Goal: Information Seeking & Learning: Learn about a topic

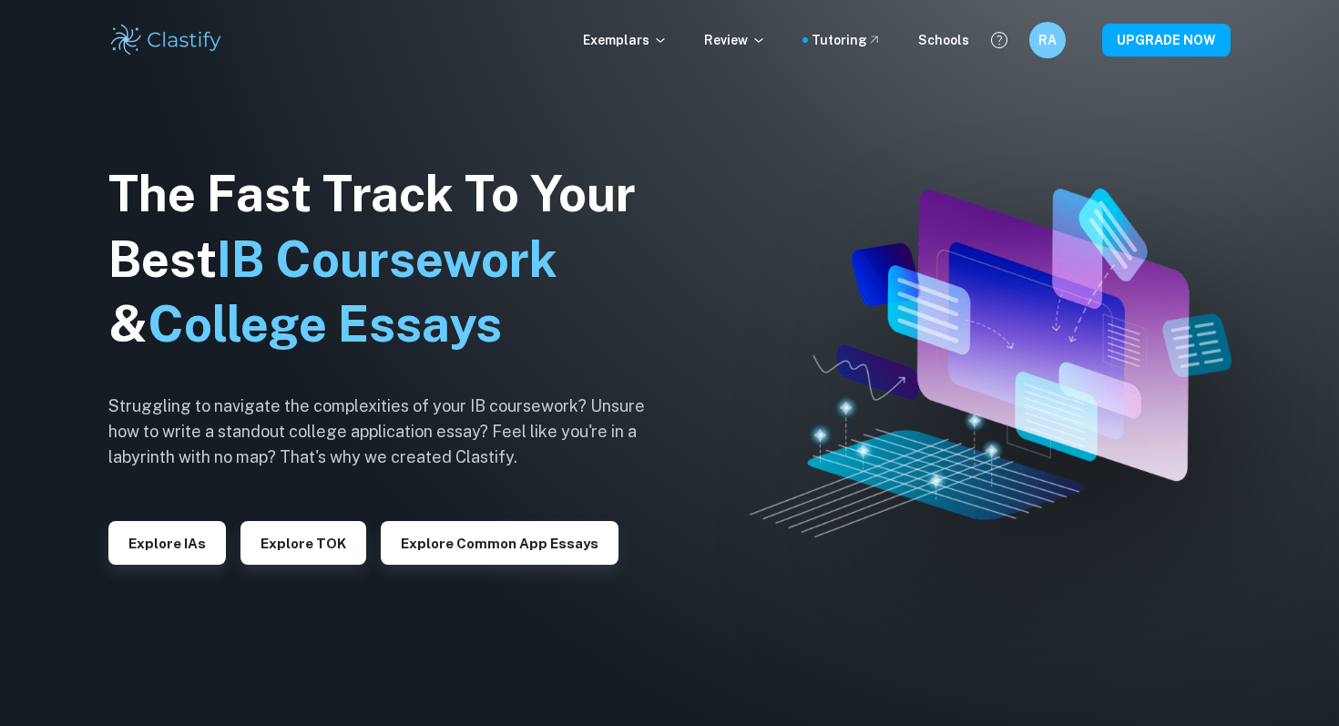
click at [191, 545] on button "Explore IAs" at bounding box center [166, 543] width 117 height 44
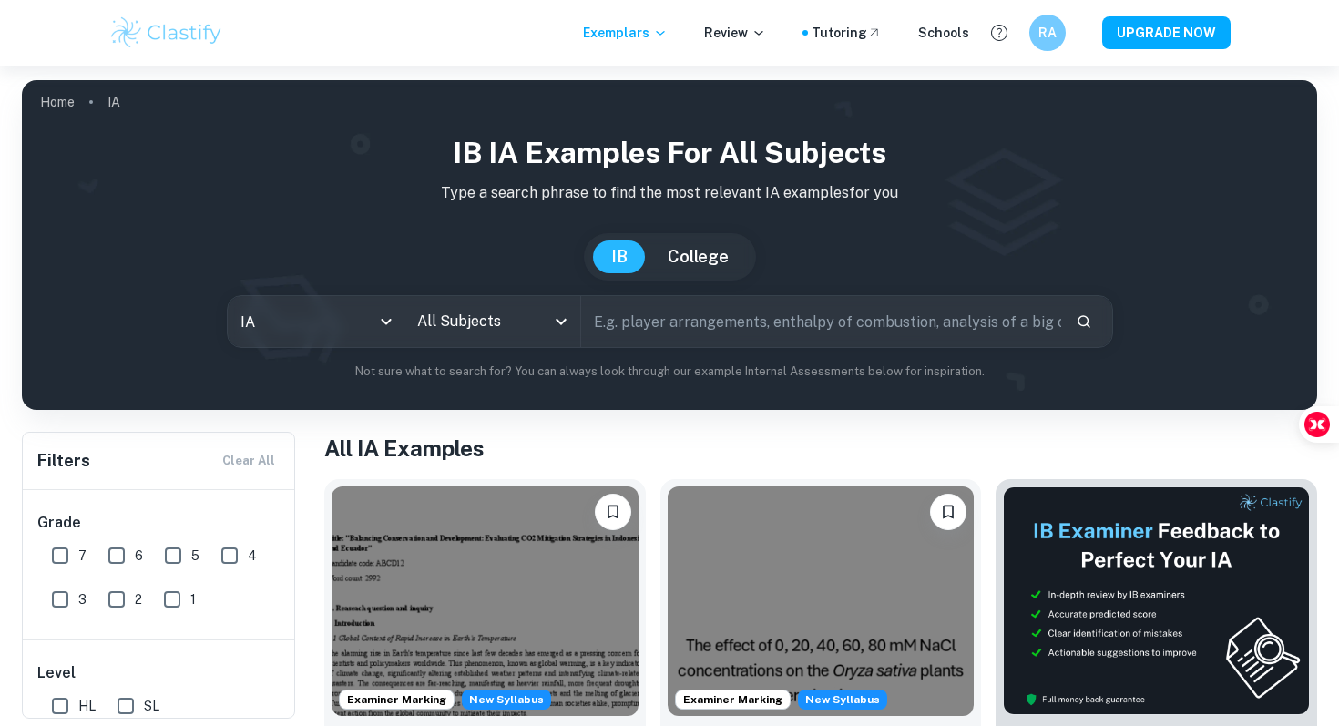
click at [558, 328] on icon "Open" at bounding box center [561, 322] width 22 height 22
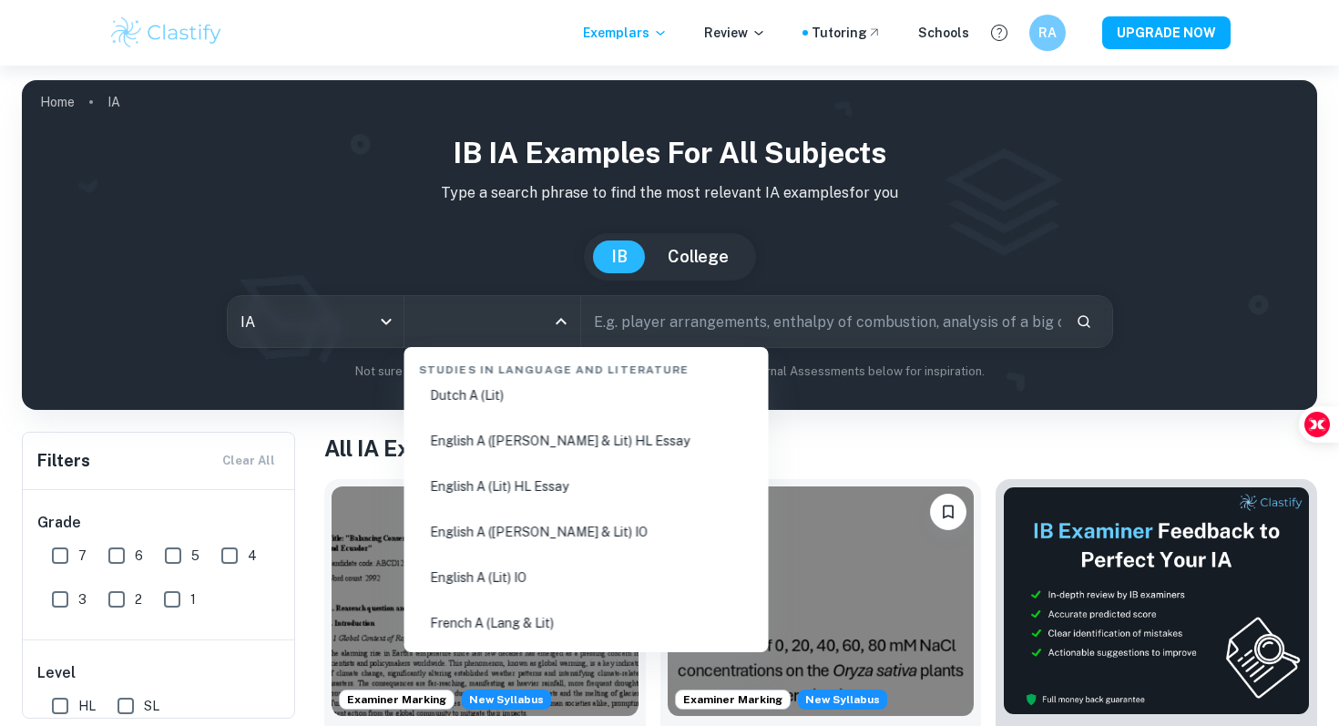
scroll to position [268, 0]
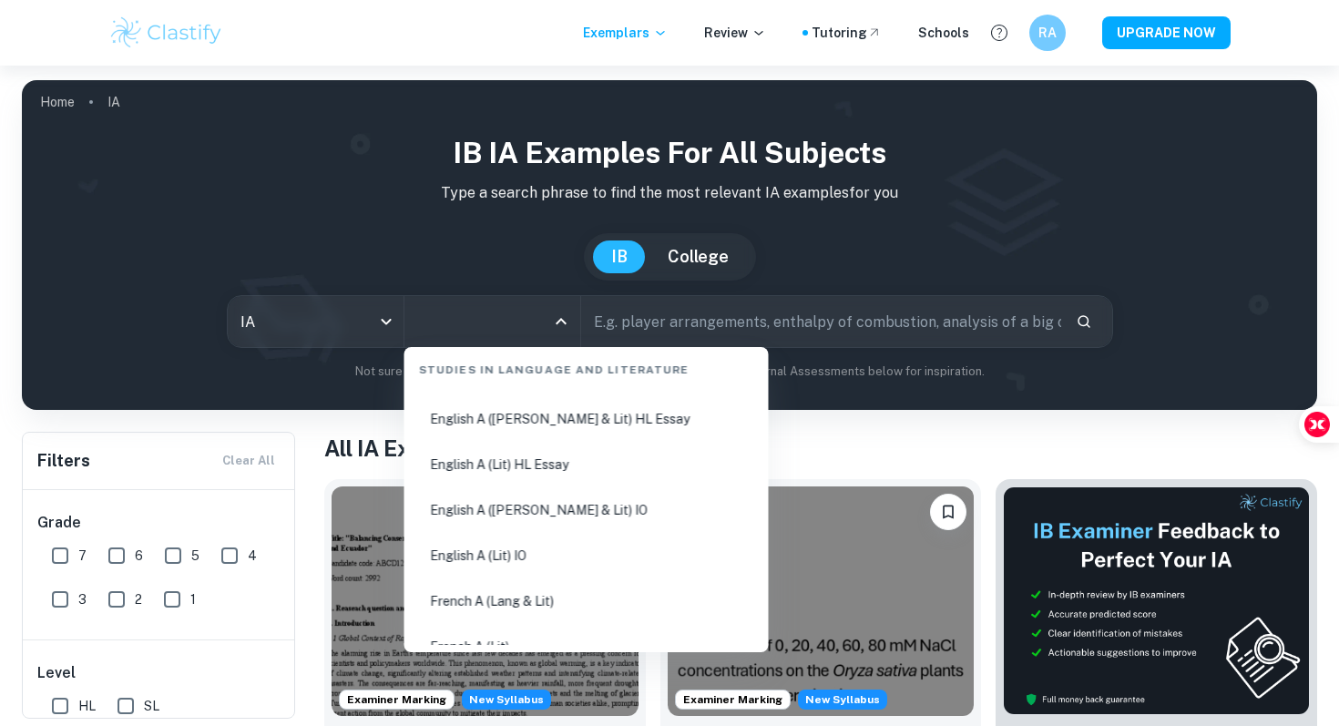
click at [563, 514] on li "English A ([PERSON_NAME] & Lit) IO" at bounding box center [587, 510] width 350 height 42
type input "English A ([PERSON_NAME] & Lit) IO"
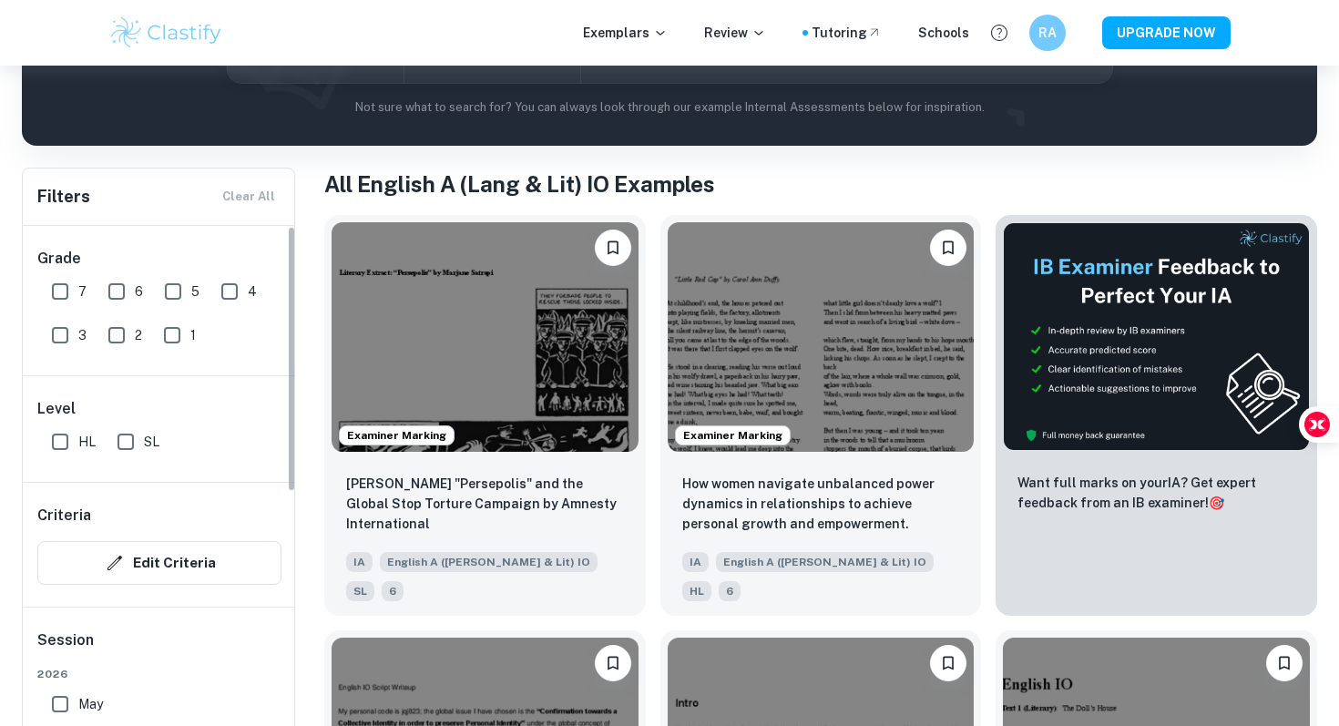
scroll to position [417, 0]
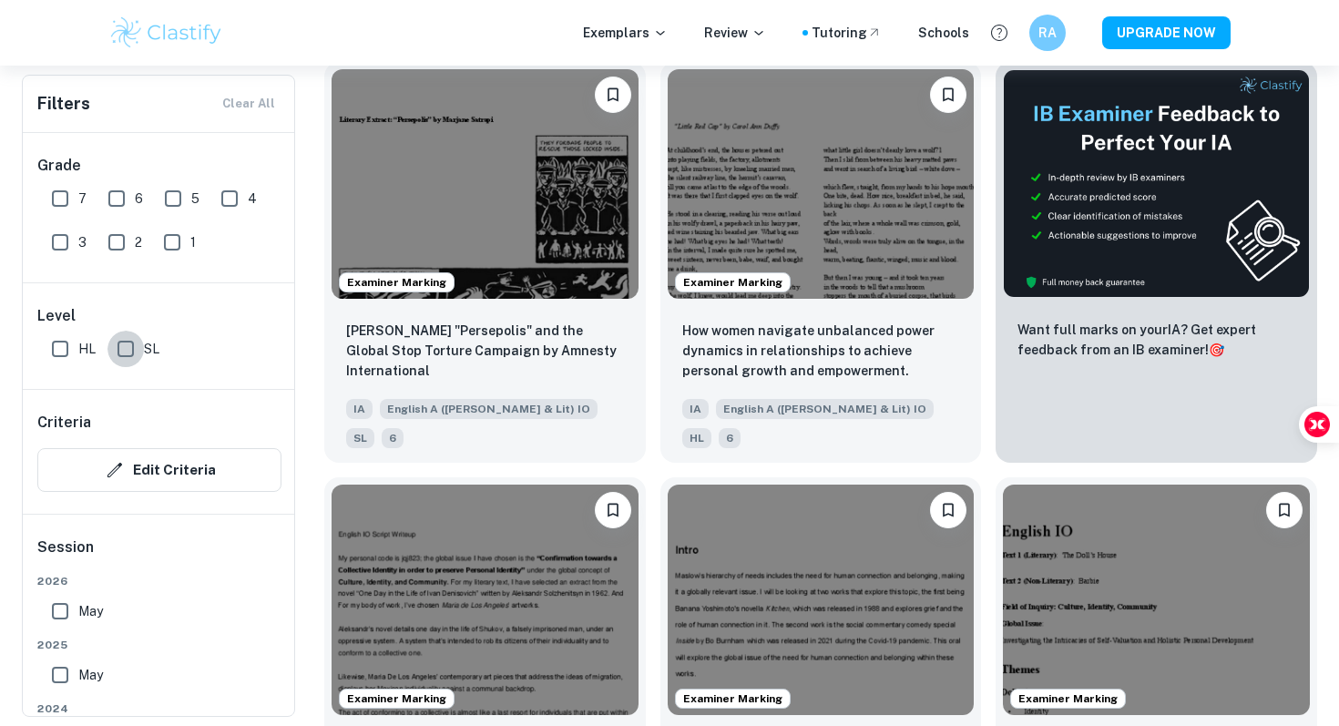
click at [123, 352] on input "SL" at bounding box center [125, 349] width 36 height 36
checkbox input "true"
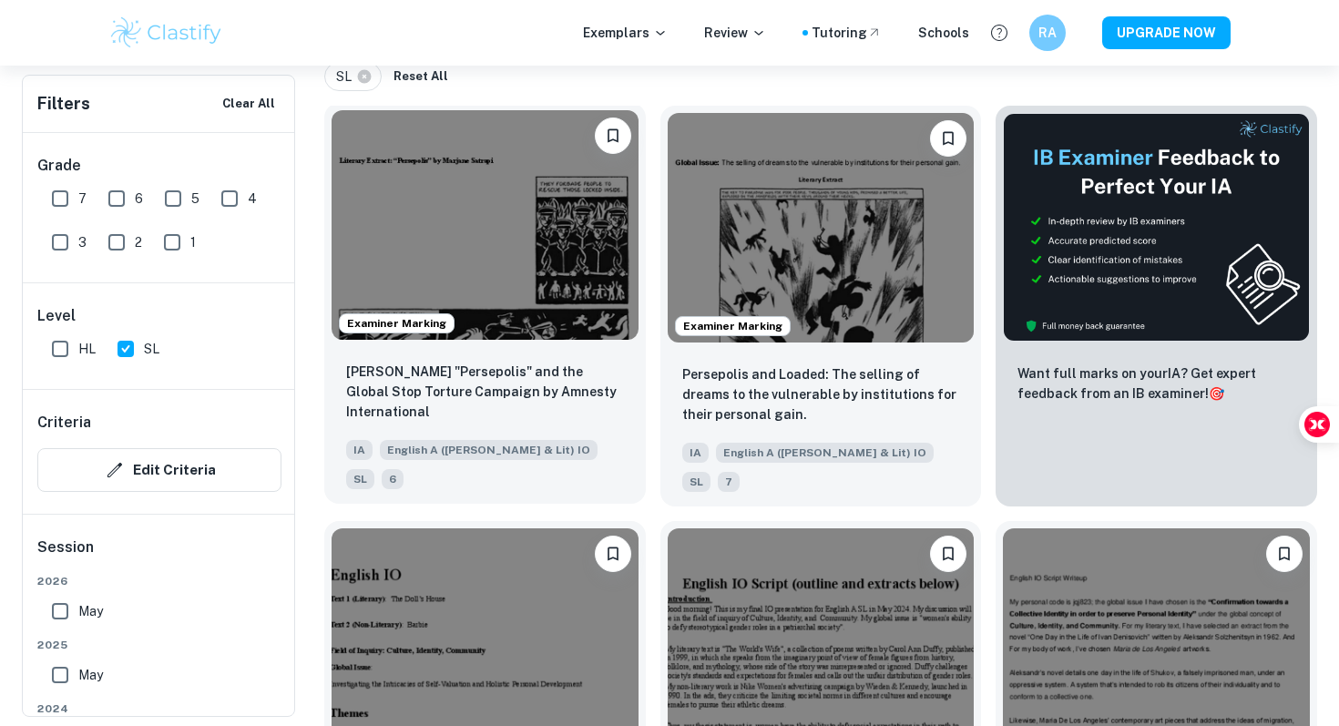
click at [601, 349] on div "[PERSON_NAME] "Persepolis" and the Global Stop Torture Campaign by Amnesty Inte…" at bounding box center [484, 425] width 321 height 157
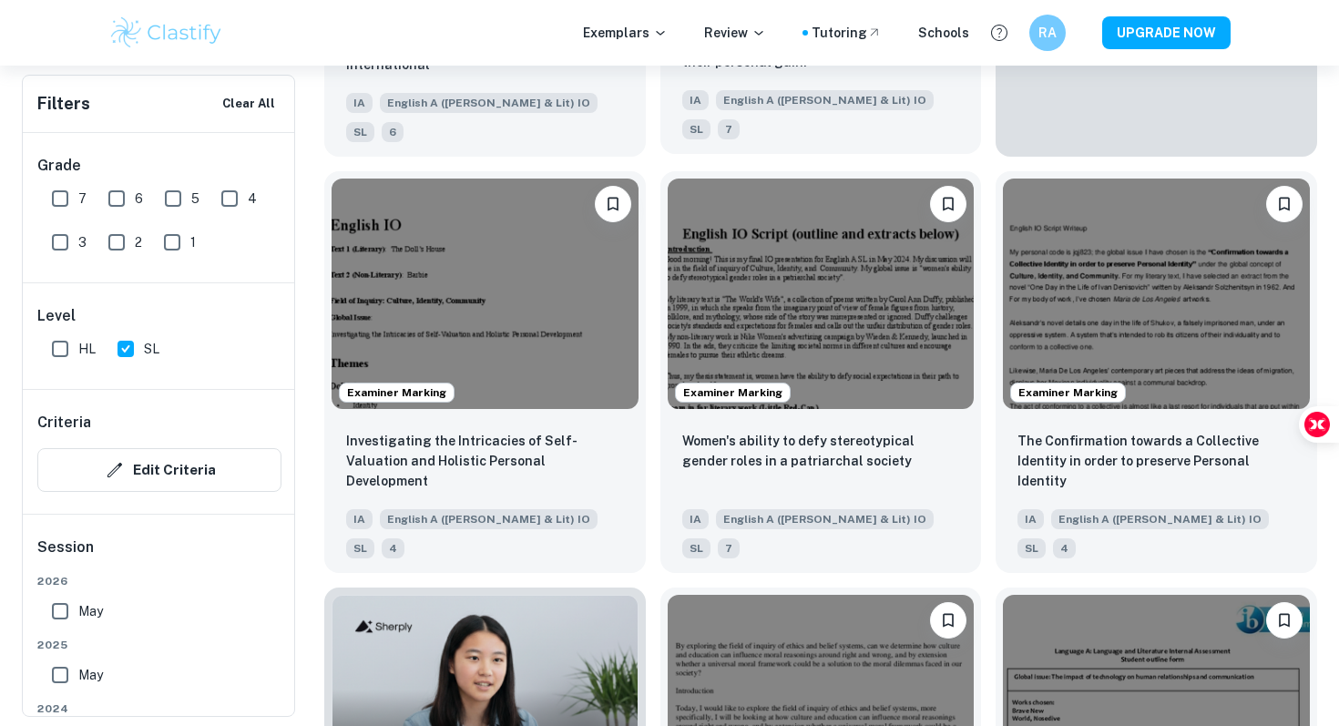
scroll to position [769, 0]
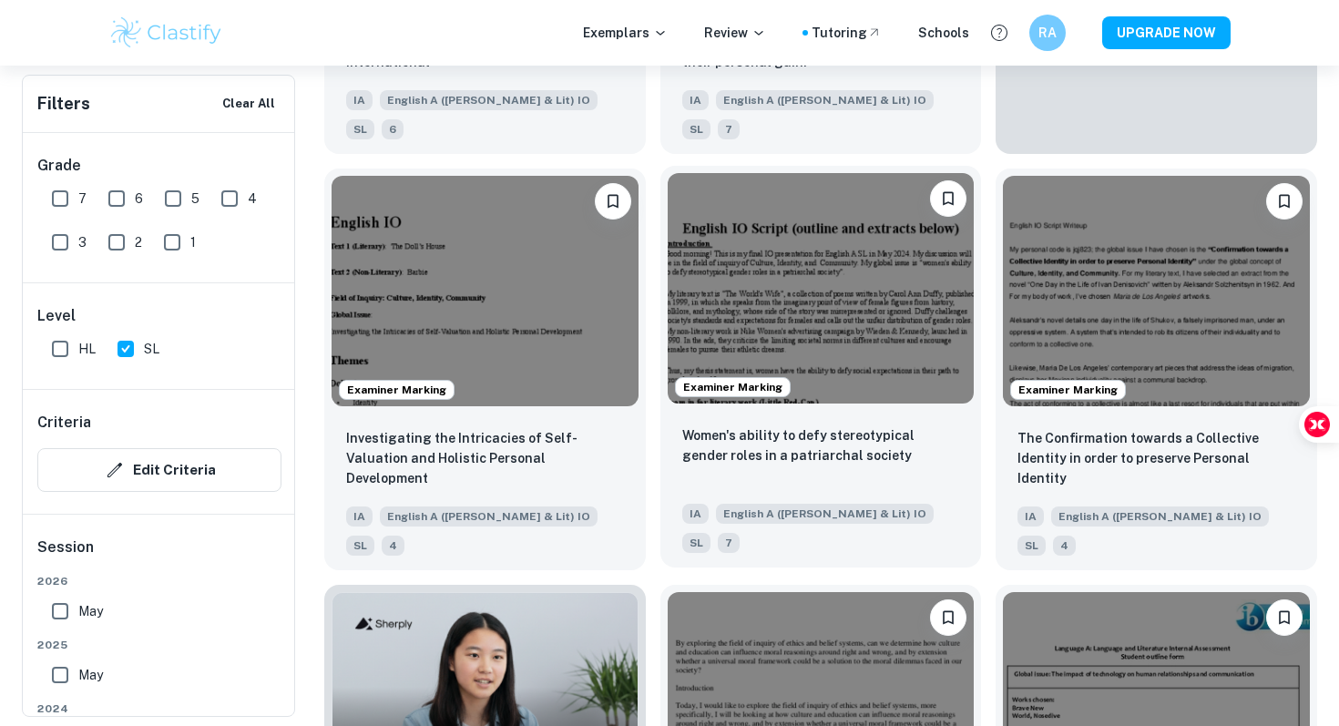
click at [831, 277] on img at bounding box center [820, 287] width 307 height 229
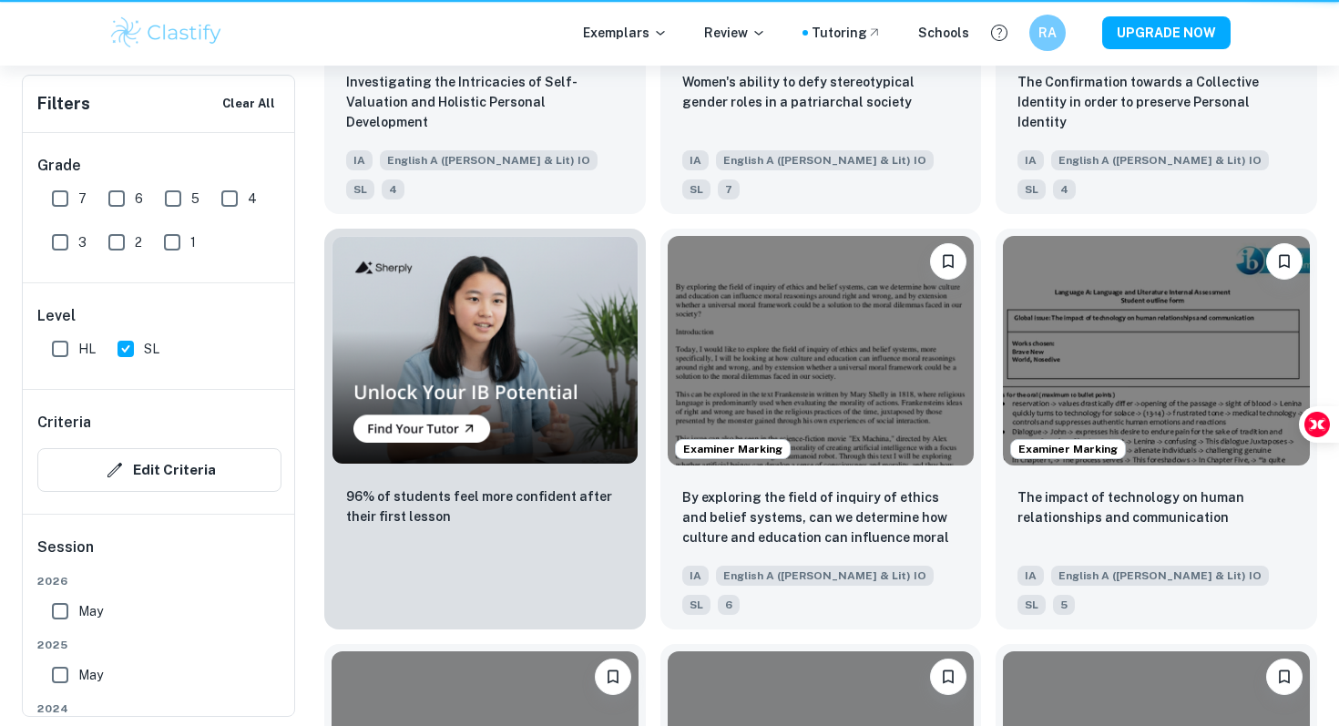
scroll to position [769, 0]
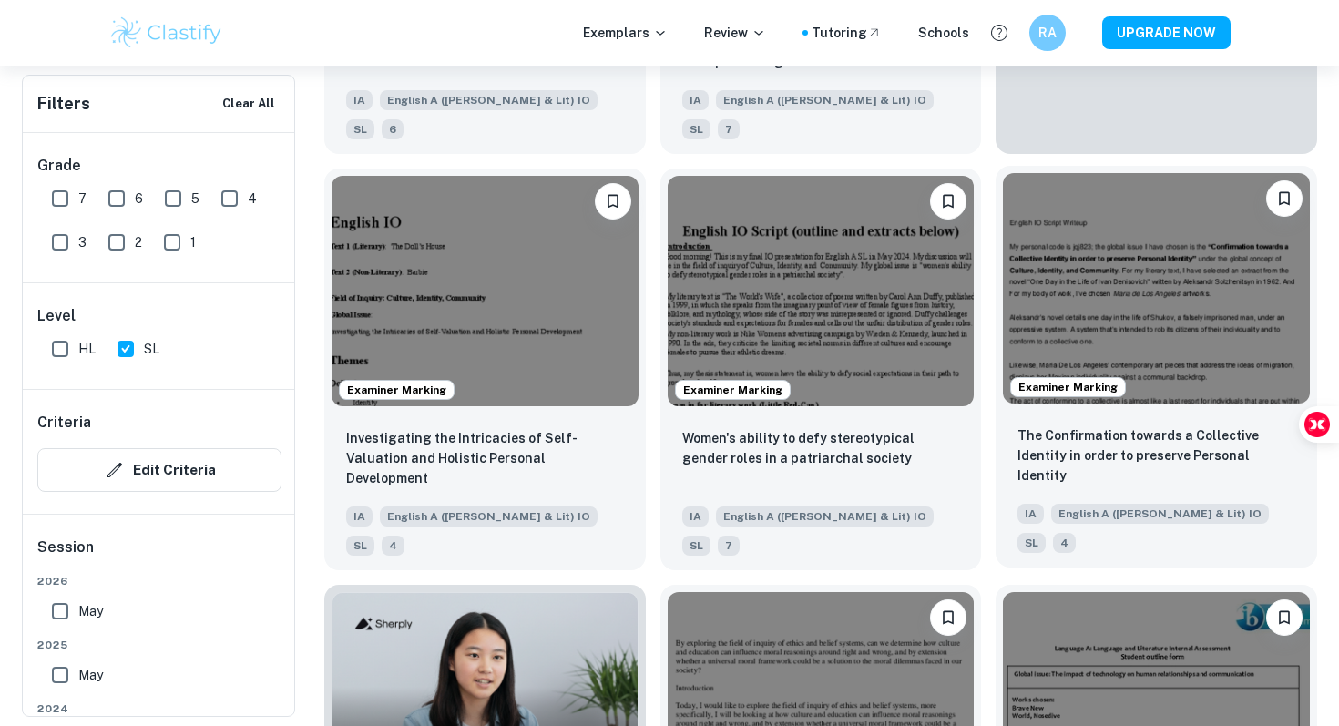
click at [1096, 242] on img at bounding box center [1156, 287] width 307 height 229
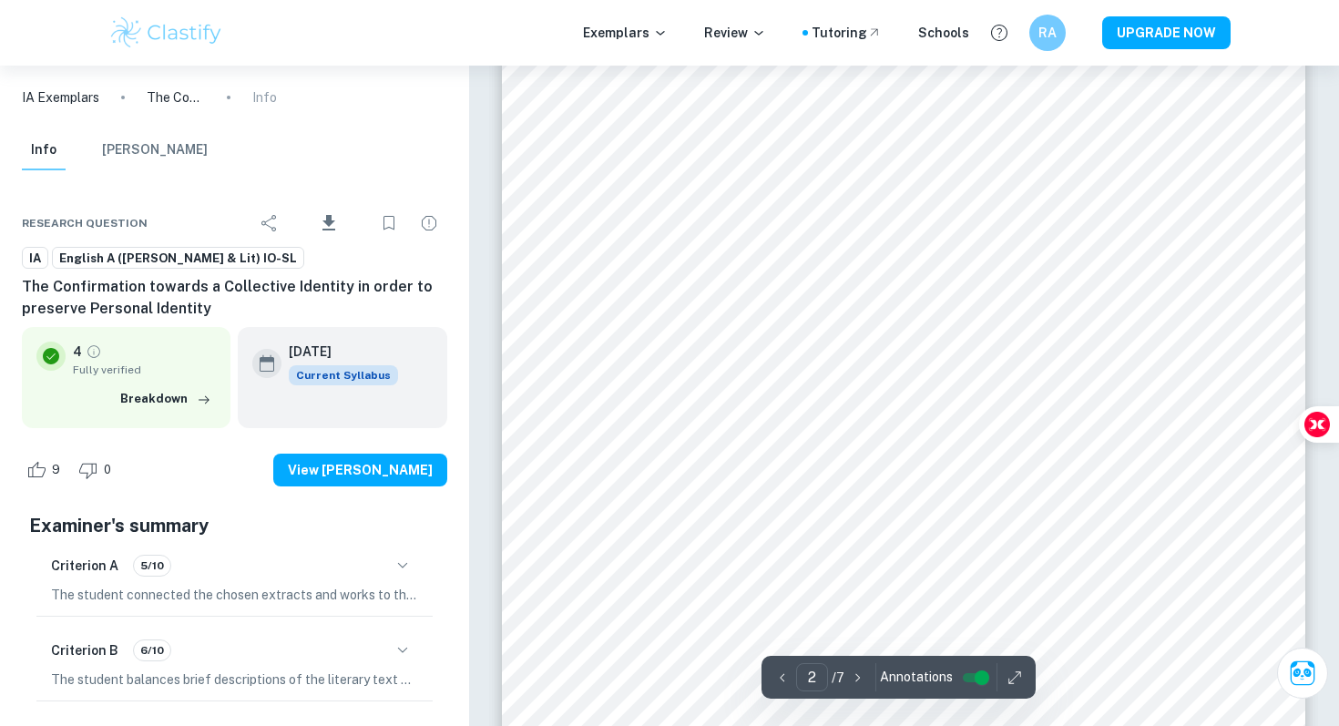
scroll to position [1537, 0]
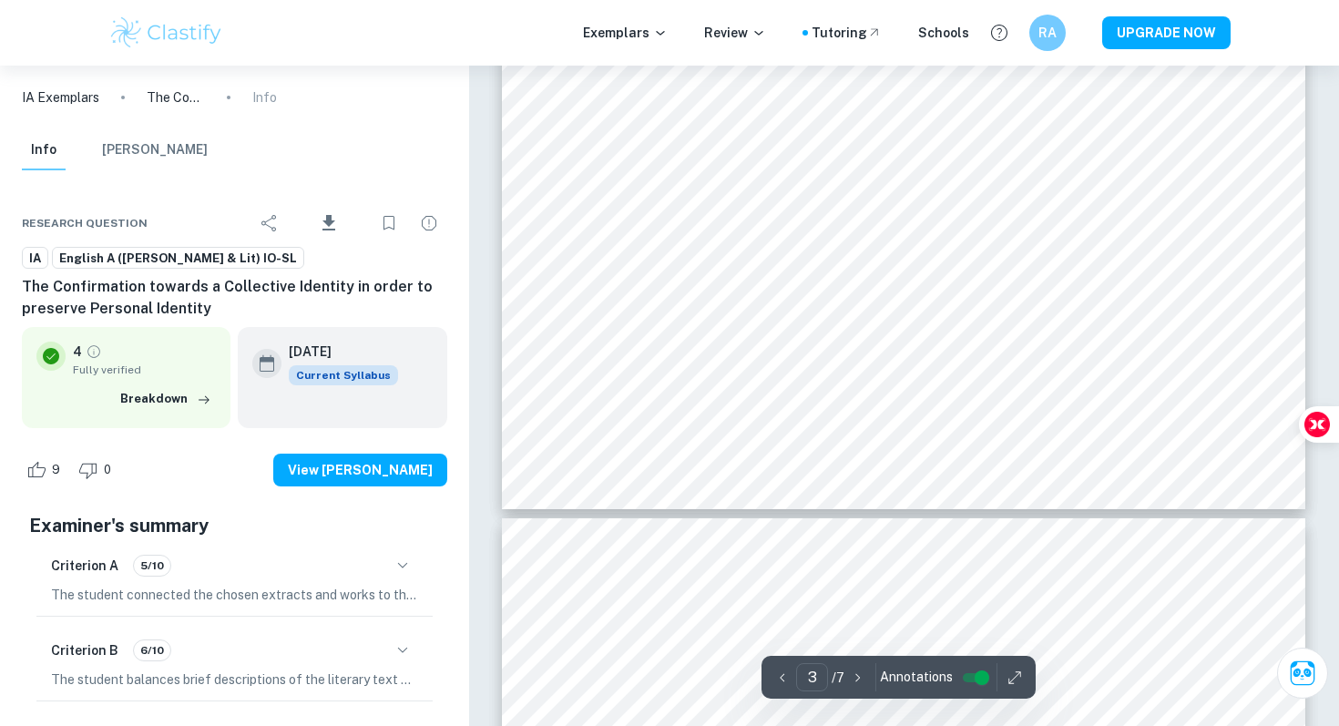
type input "4"
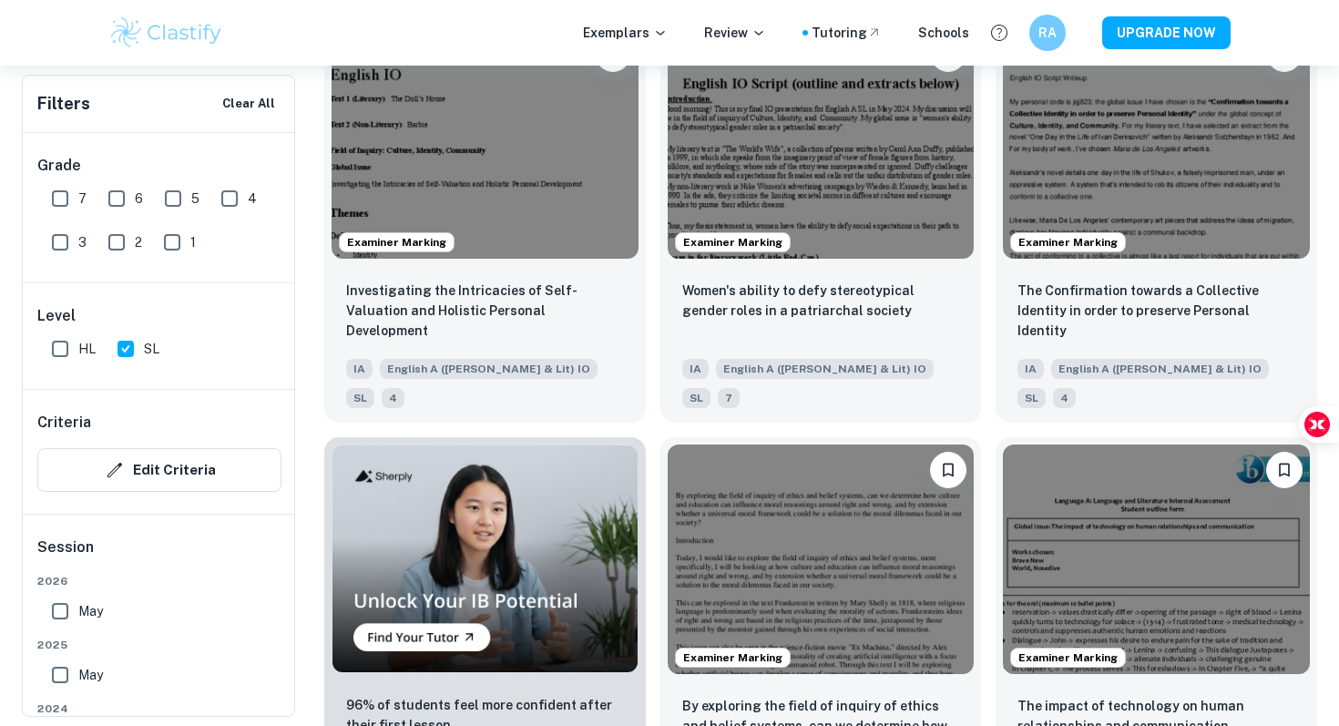
scroll to position [1031, 0]
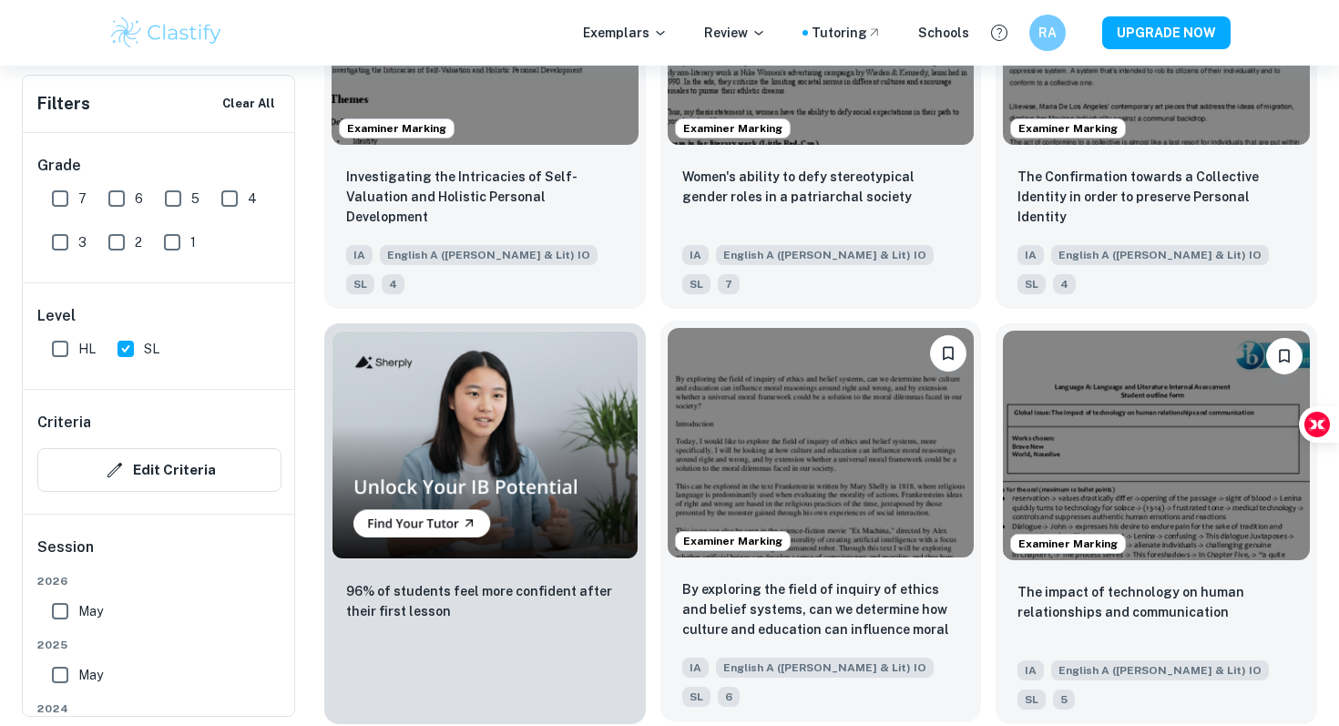
click at [891, 352] on img at bounding box center [820, 442] width 307 height 229
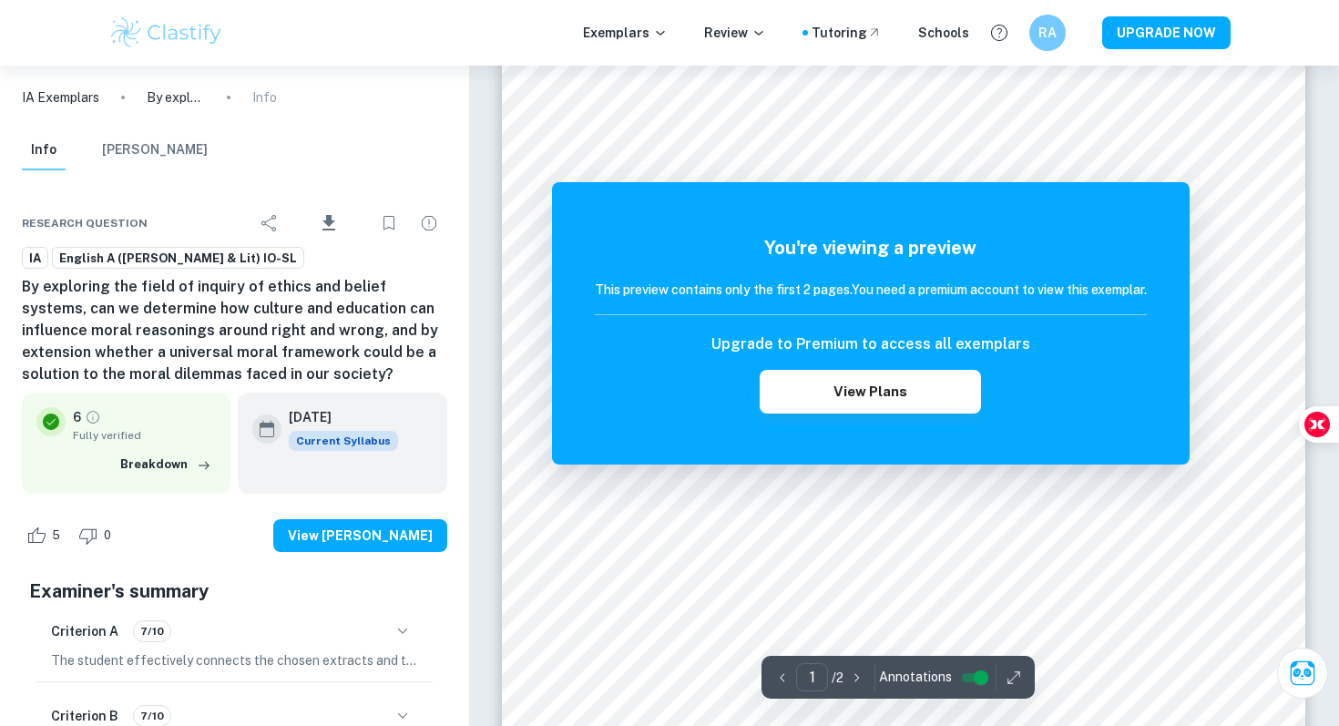
scroll to position [192, 0]
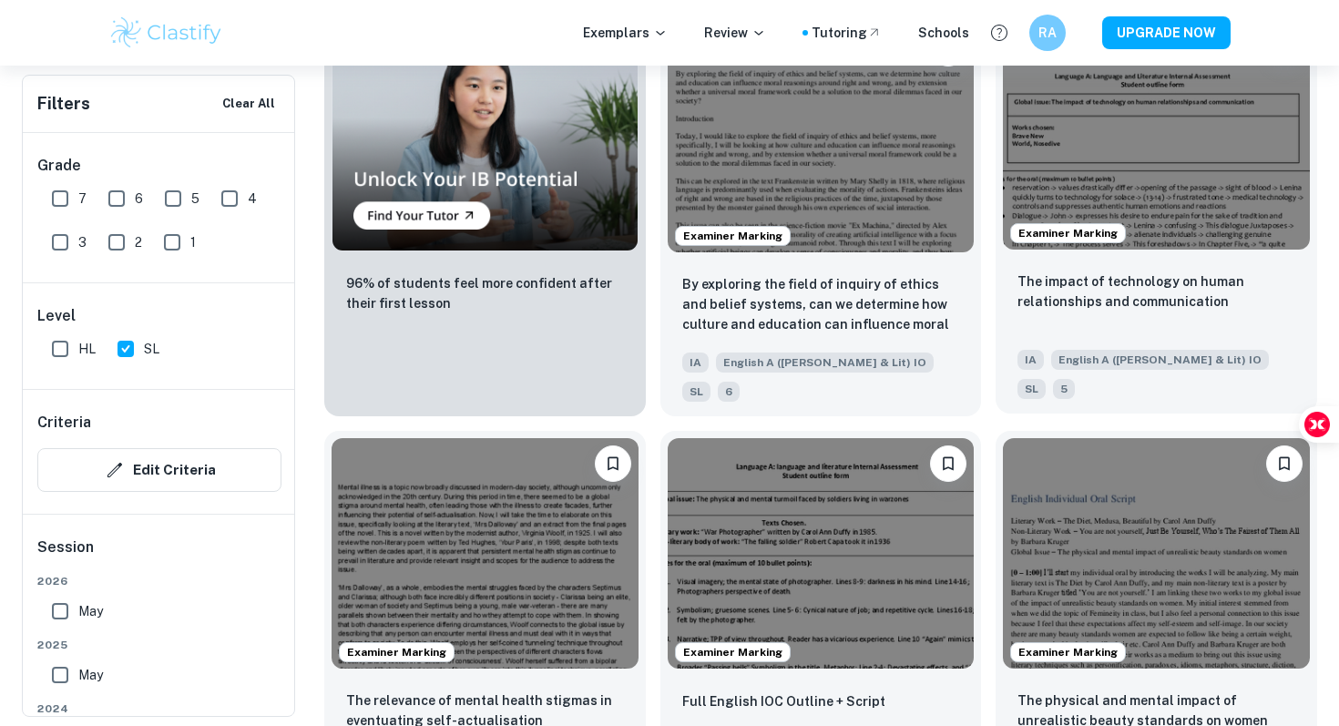
scroll to position [1348, 0]
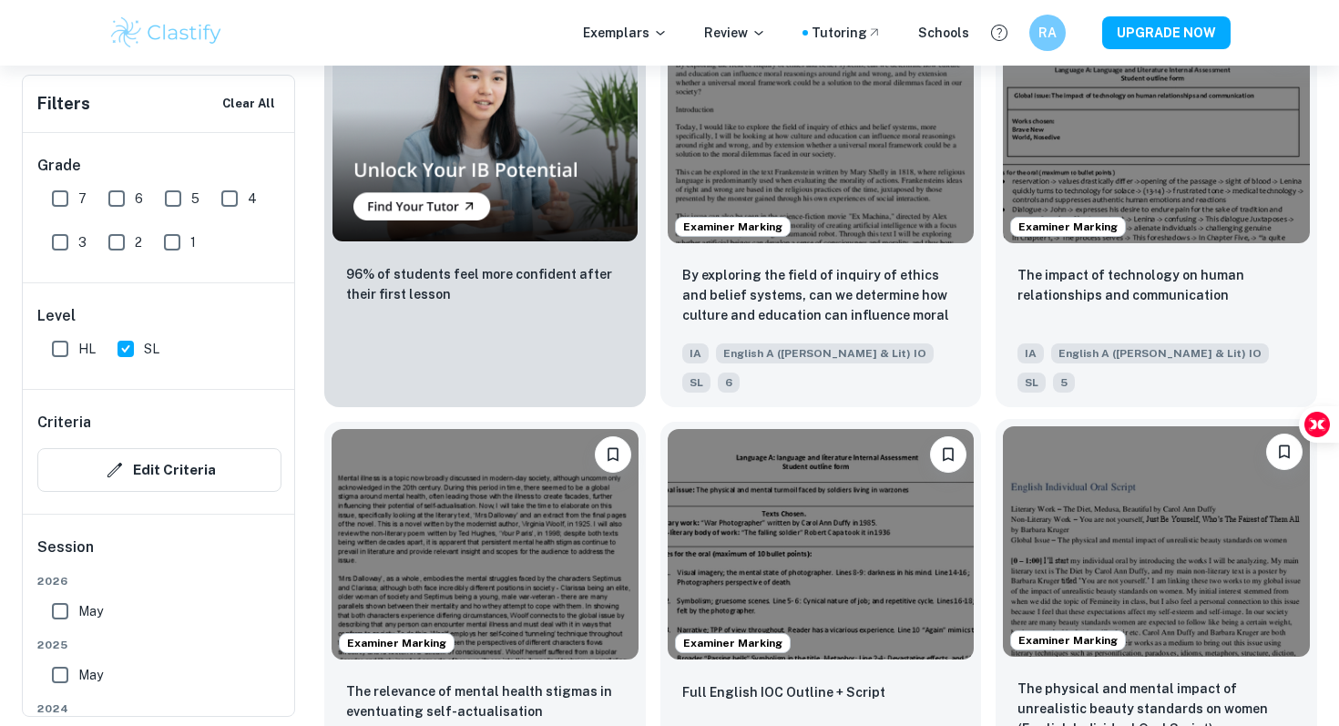
click at [1100, 465] on img at bounding box center [1156, 540] width 307 height 229
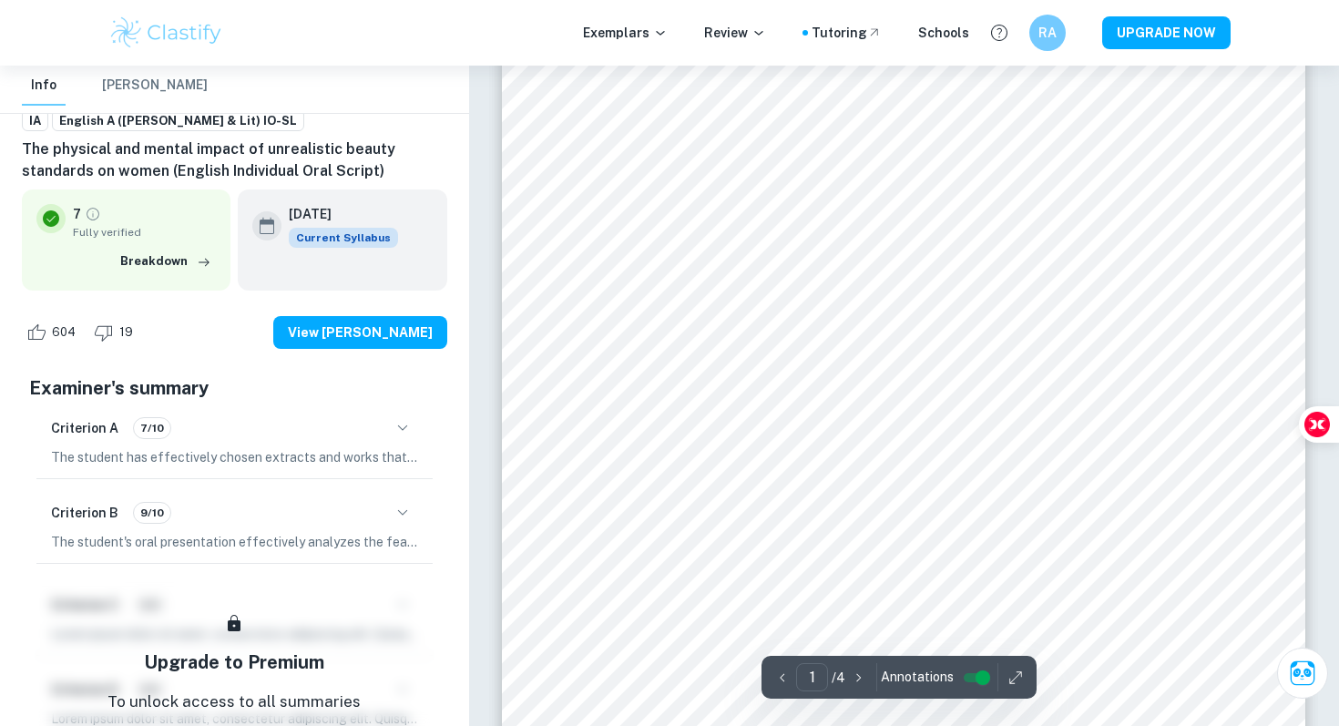
scroll to position [177, 0]
type input "4"
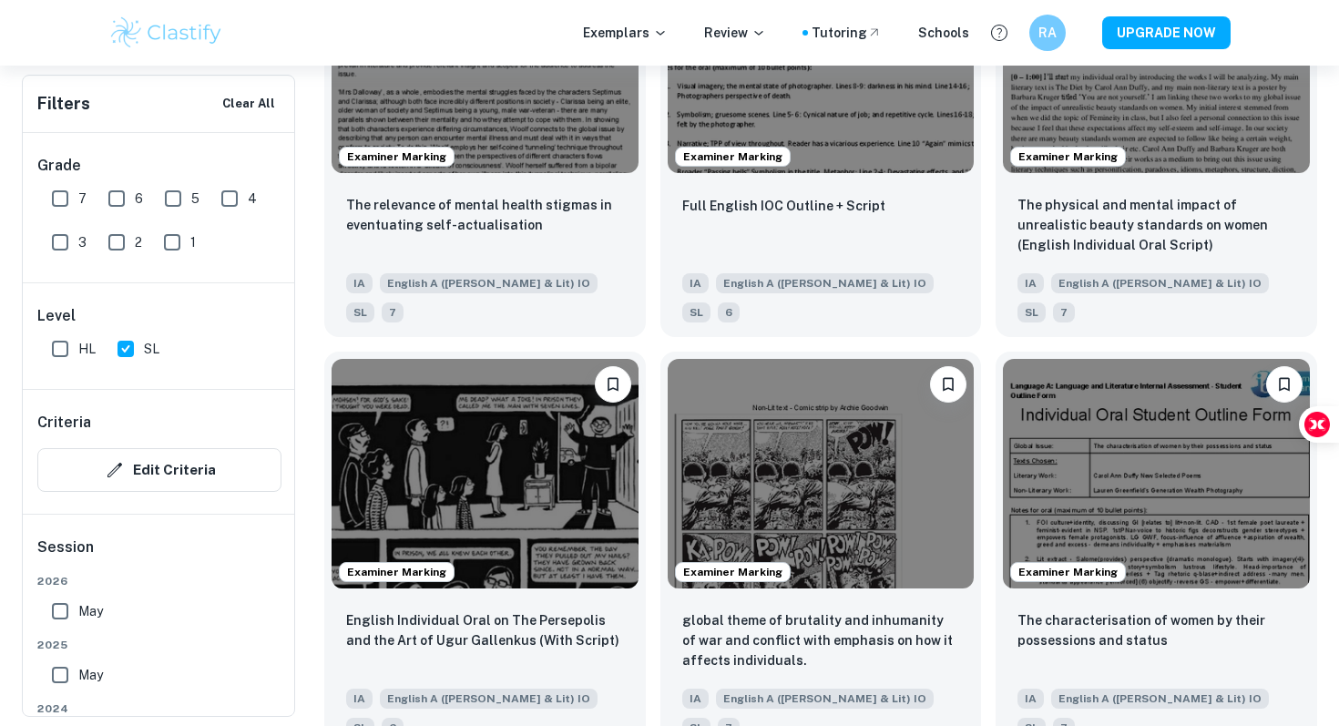
scroll to position [1886, 0]
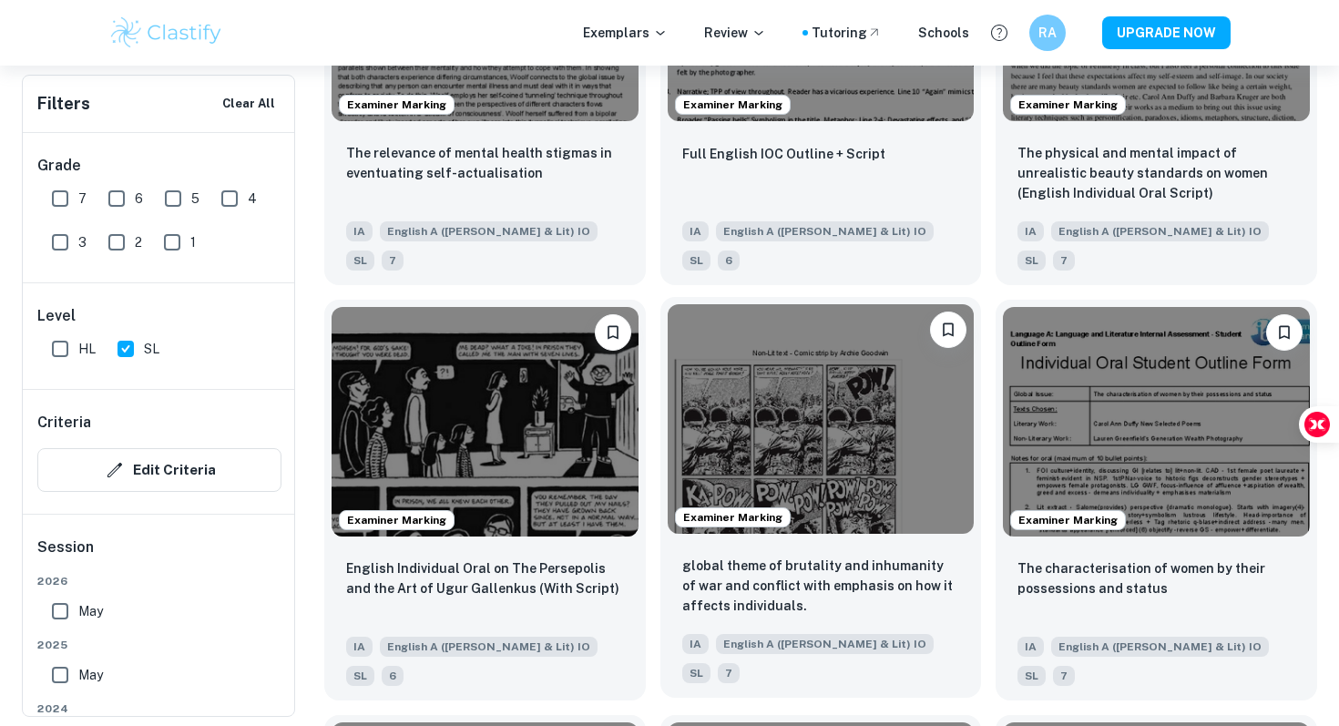
click at [794, 351] on img at bounding box center [820, 418] width 307 height 229
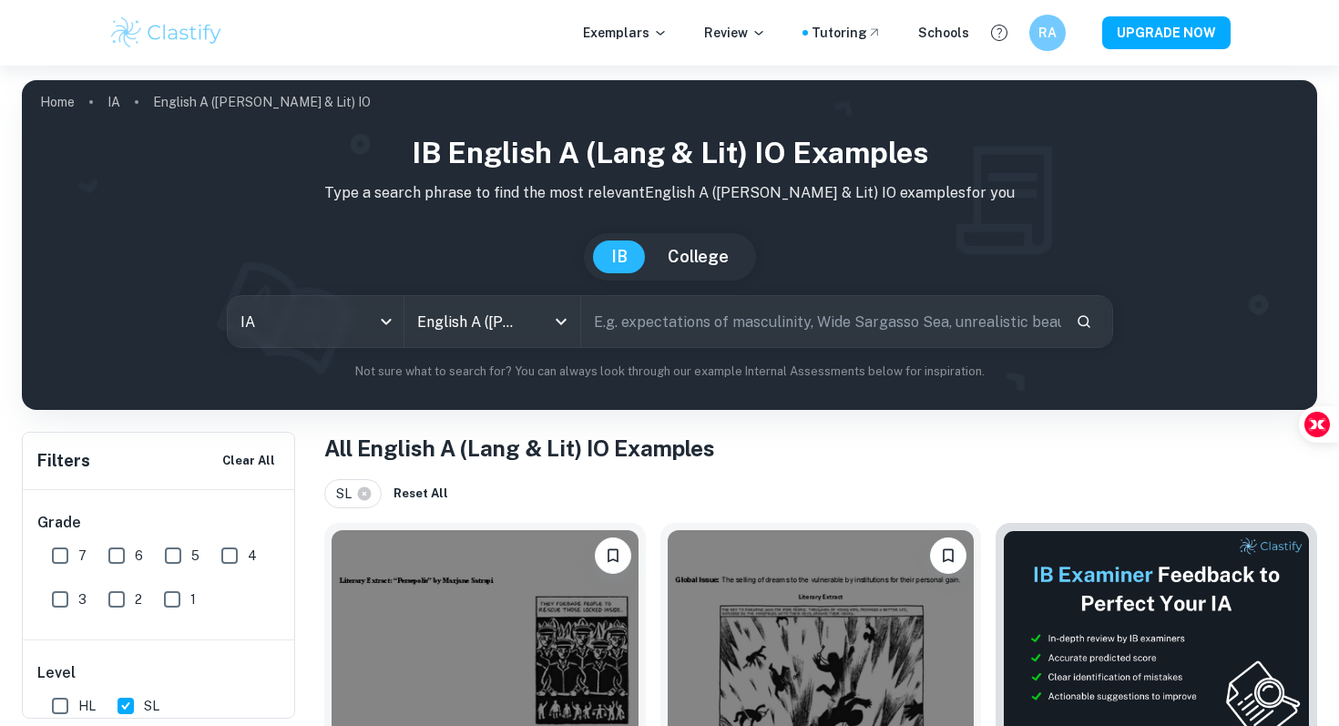
click at [764, 319] on input "text" at bounding box center [821, 321] width 480 height 51
type input "script"
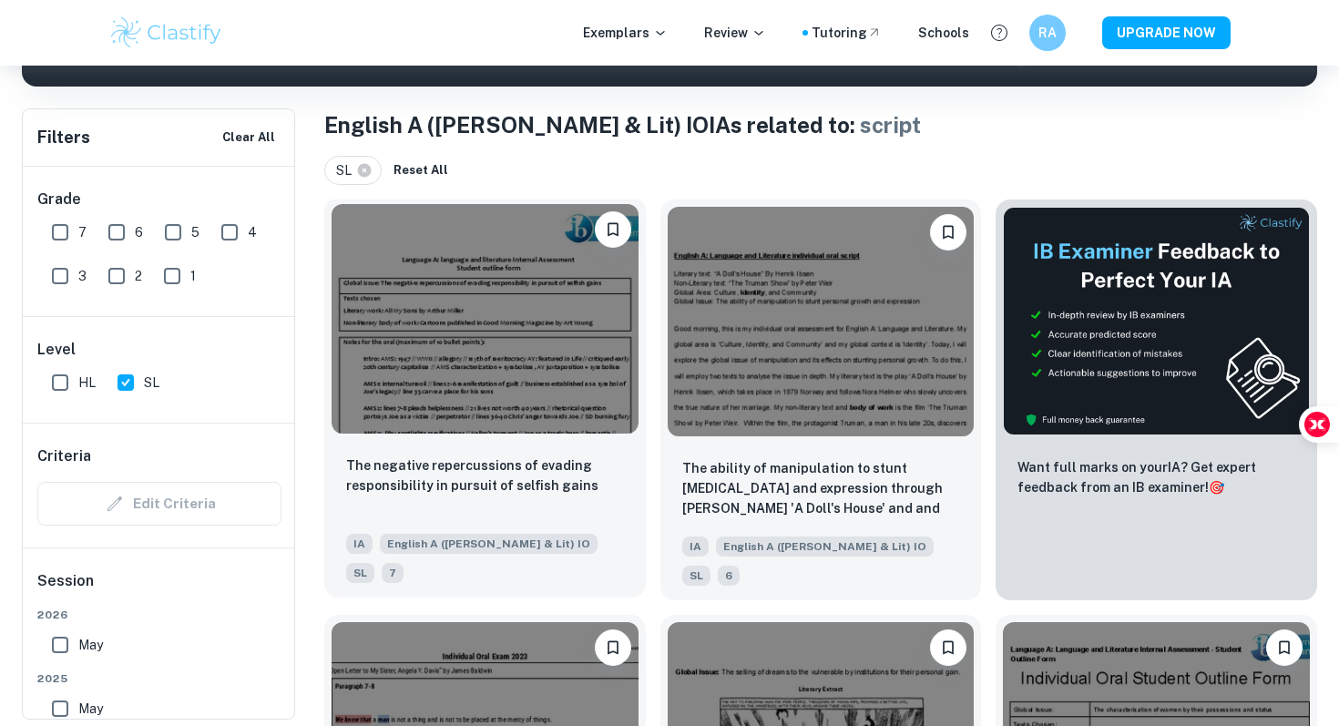
scroll to position [433, 0]
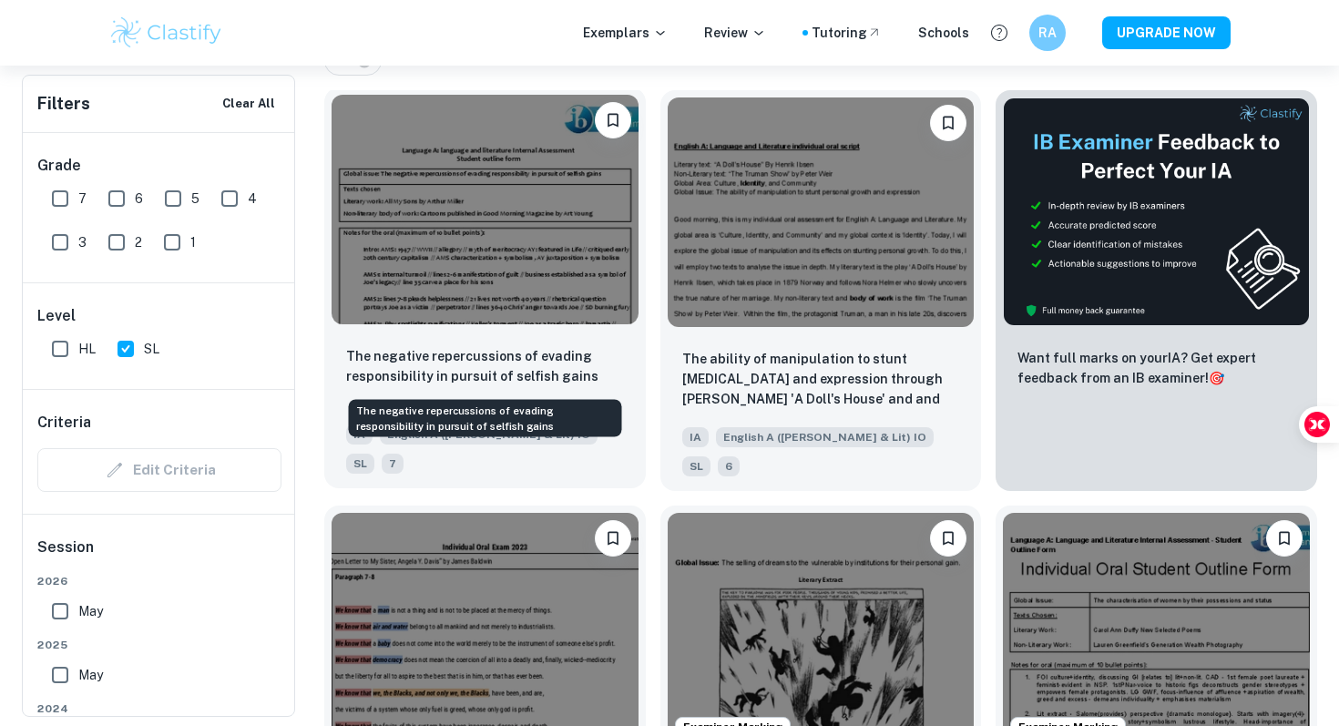
click at [566, 351] on p "The negative repercussions of evading responsibility in pursuit of selfish gains" at bounding box center [485, 366] width 278 height 40
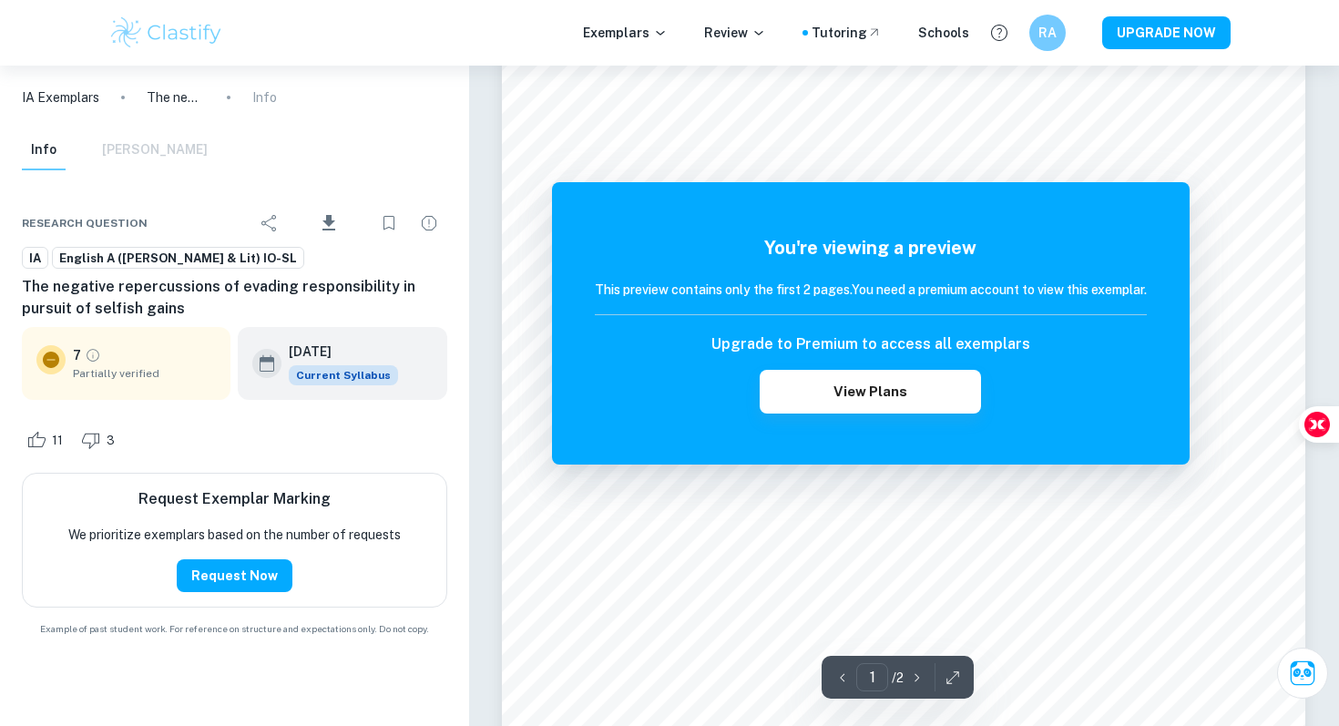
scroll to position [380, 0]
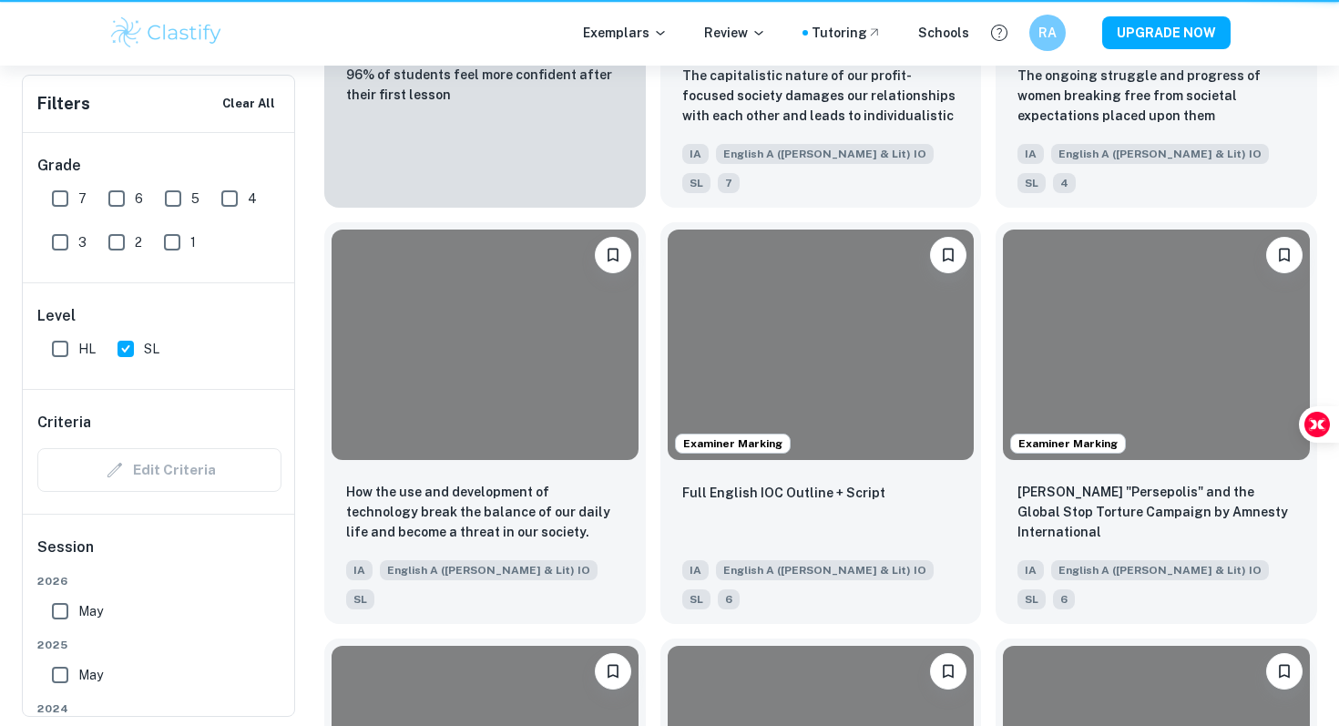
scroll to position [433, 0]
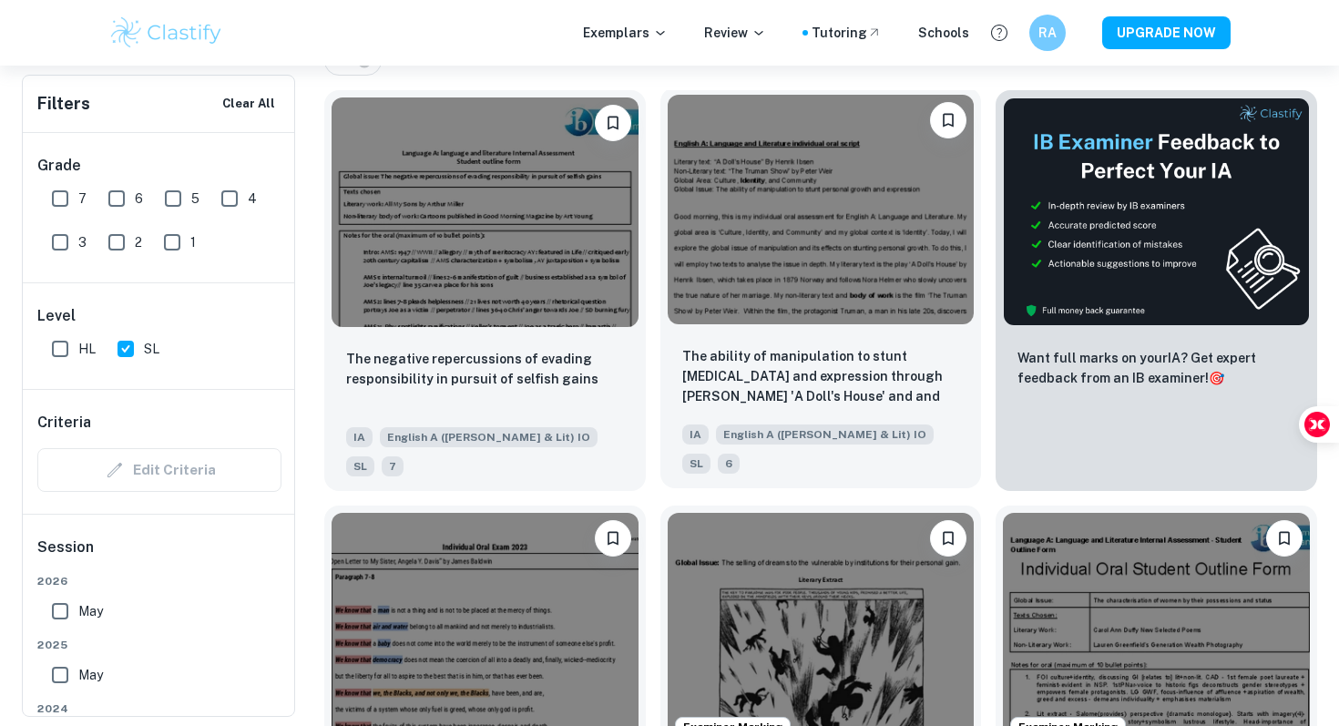
click at [789, 329] on div at bounding box center [820, 209] width 321 height 244
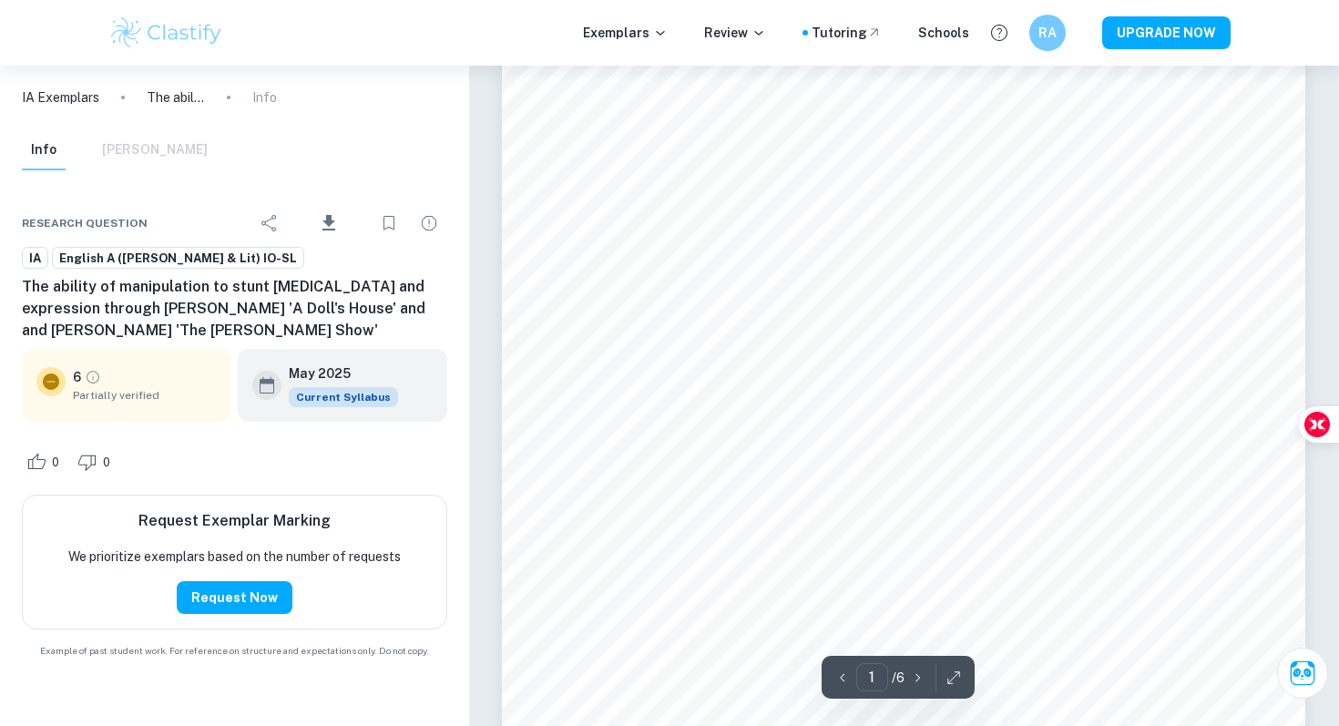
scroll to position [338, 0]
